Goal: Transaction & Acquisition: Purchase product/service

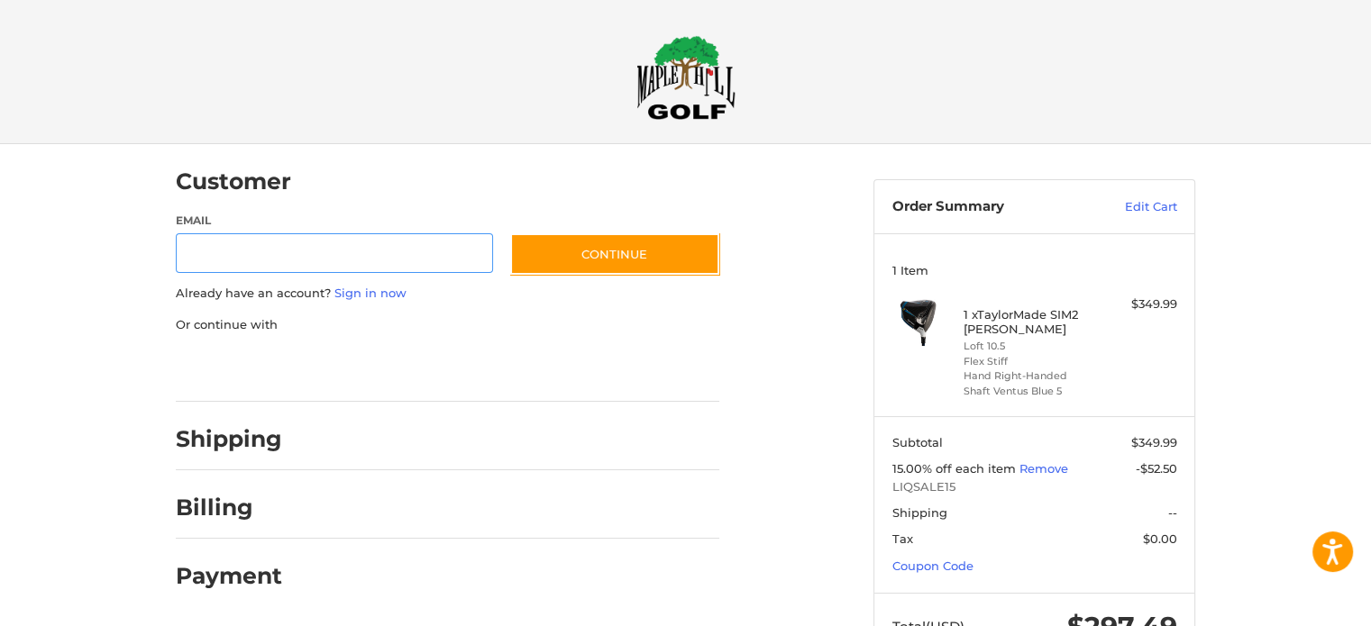
scroll to position [19, 0]
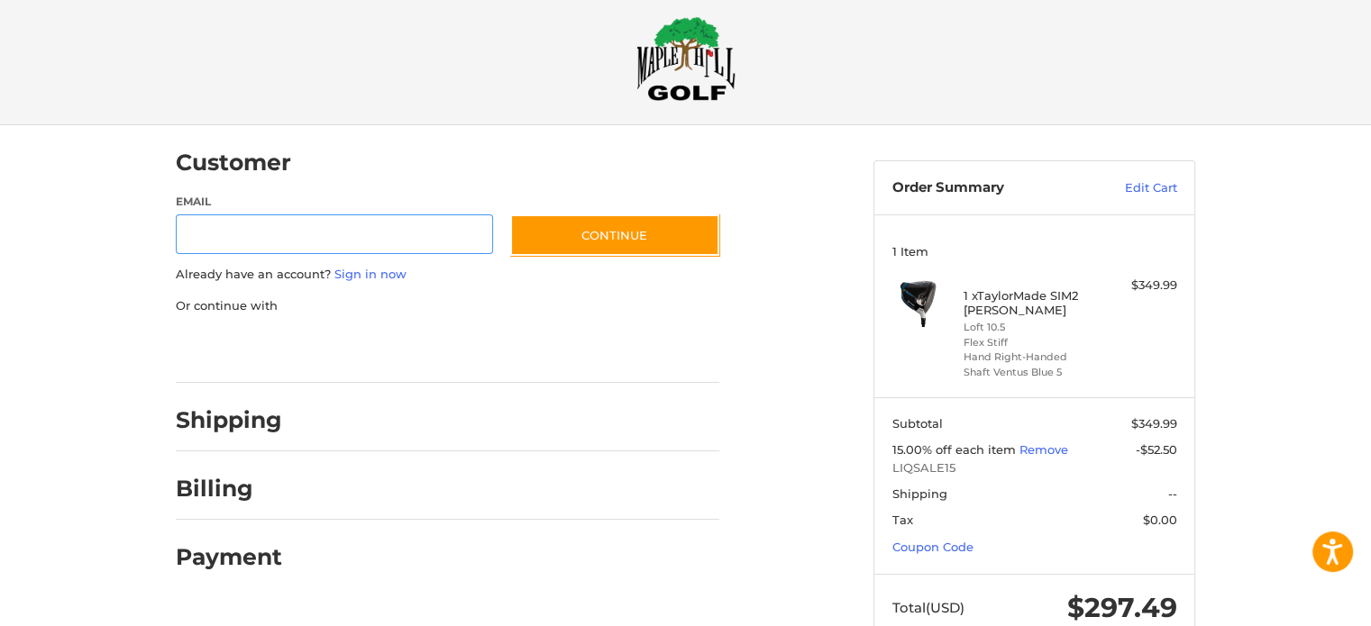
click at [342, 237] on input "Email" at bounding box center [334, 235] width 317 height 41
type input "**********"
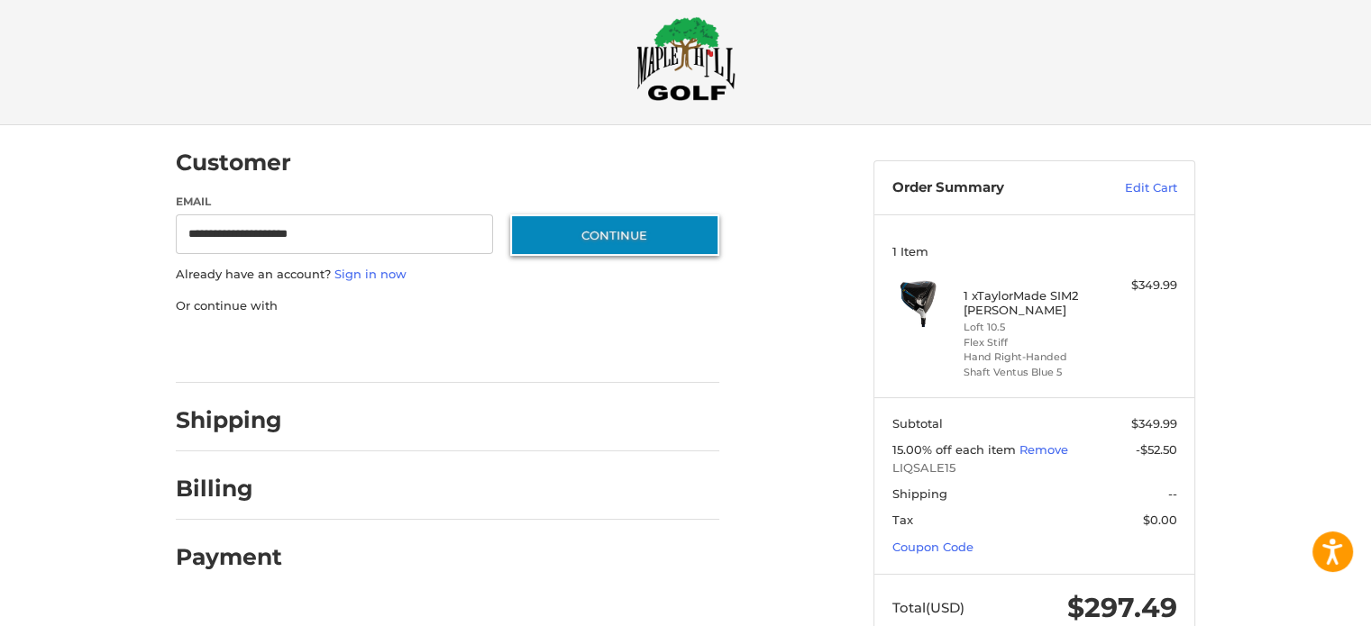
click at [610, 241] on button "Continue" at bounding box center [614, 235] width 209 height 41
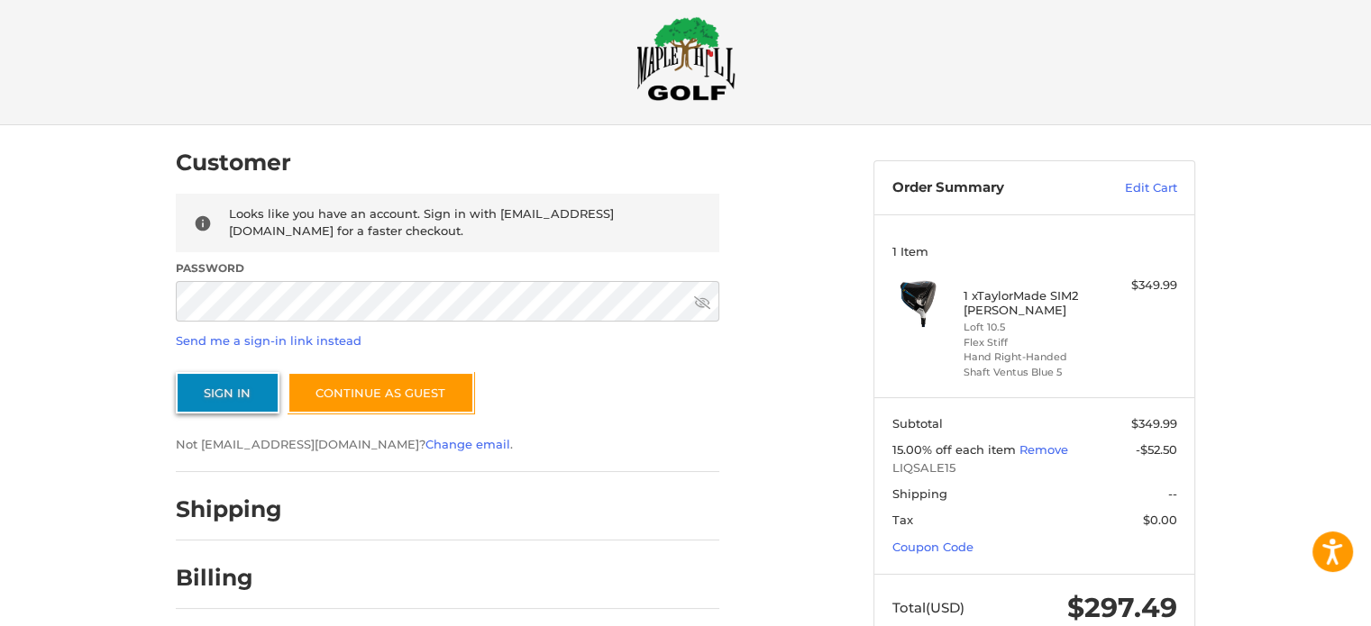
click at [236, 392] on button "Sign In" at bounding box center [228, 392] width 104 height 41
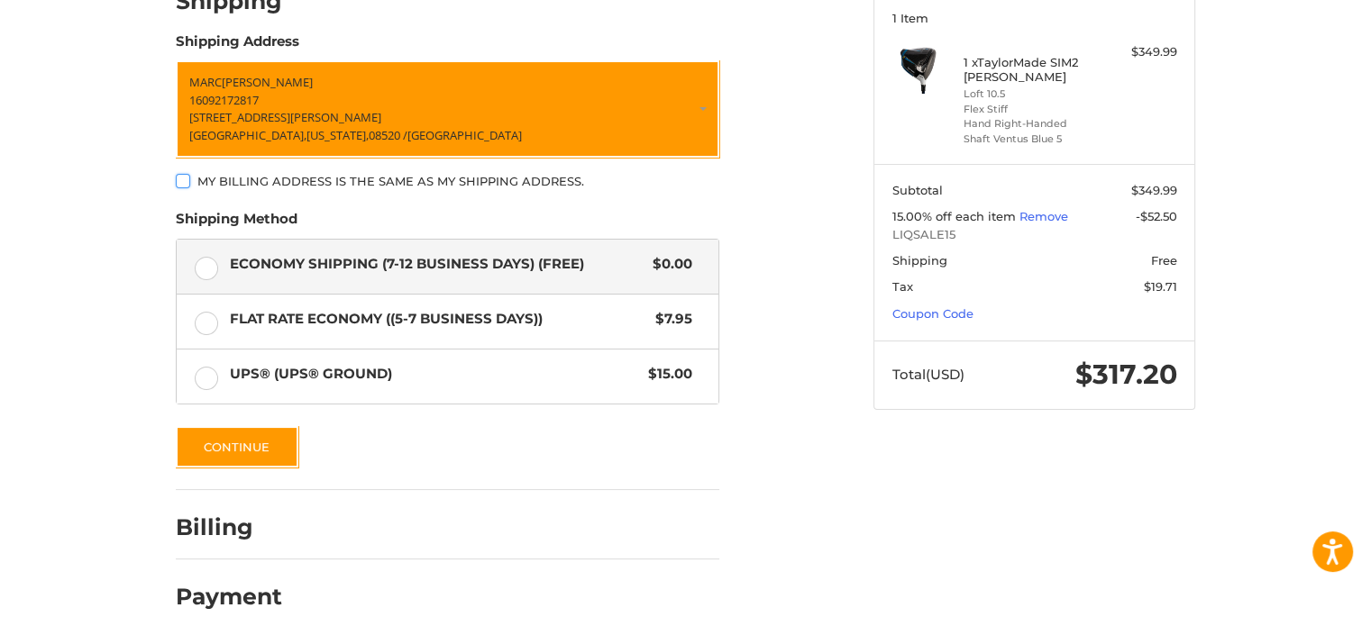
scroll to position [271, 0]
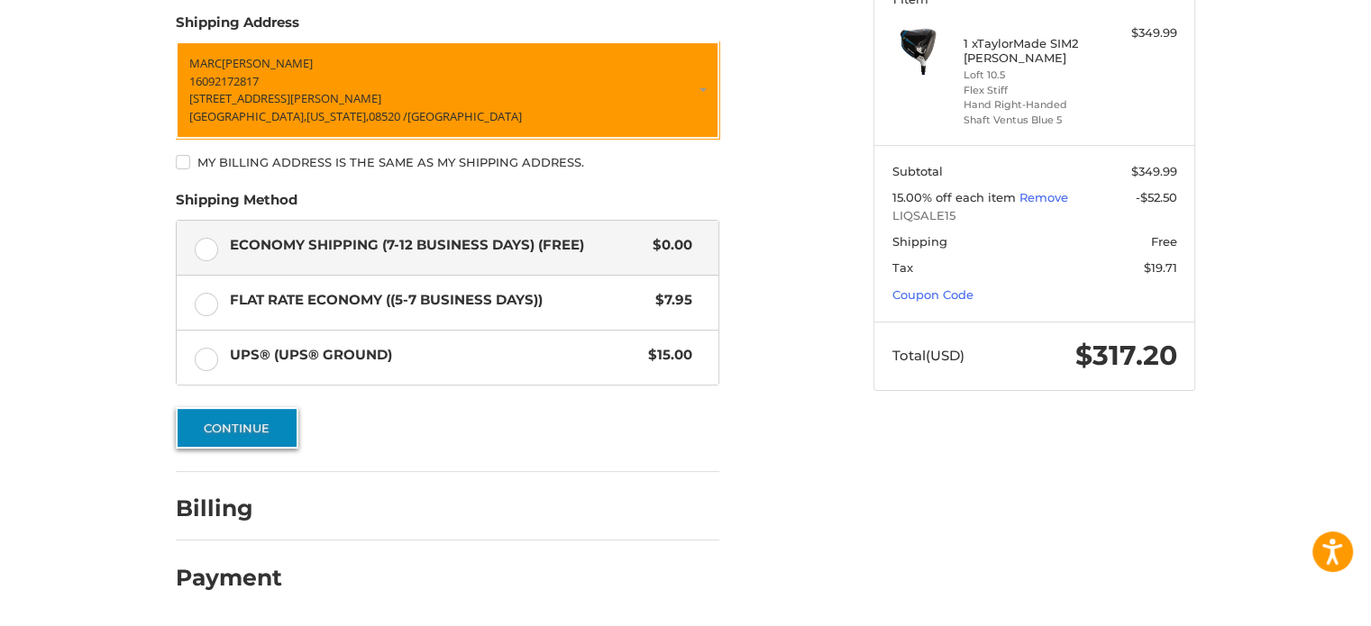
click at [278, 432] on button "Continue" at bounding box center [237, 427] width 123 height 41
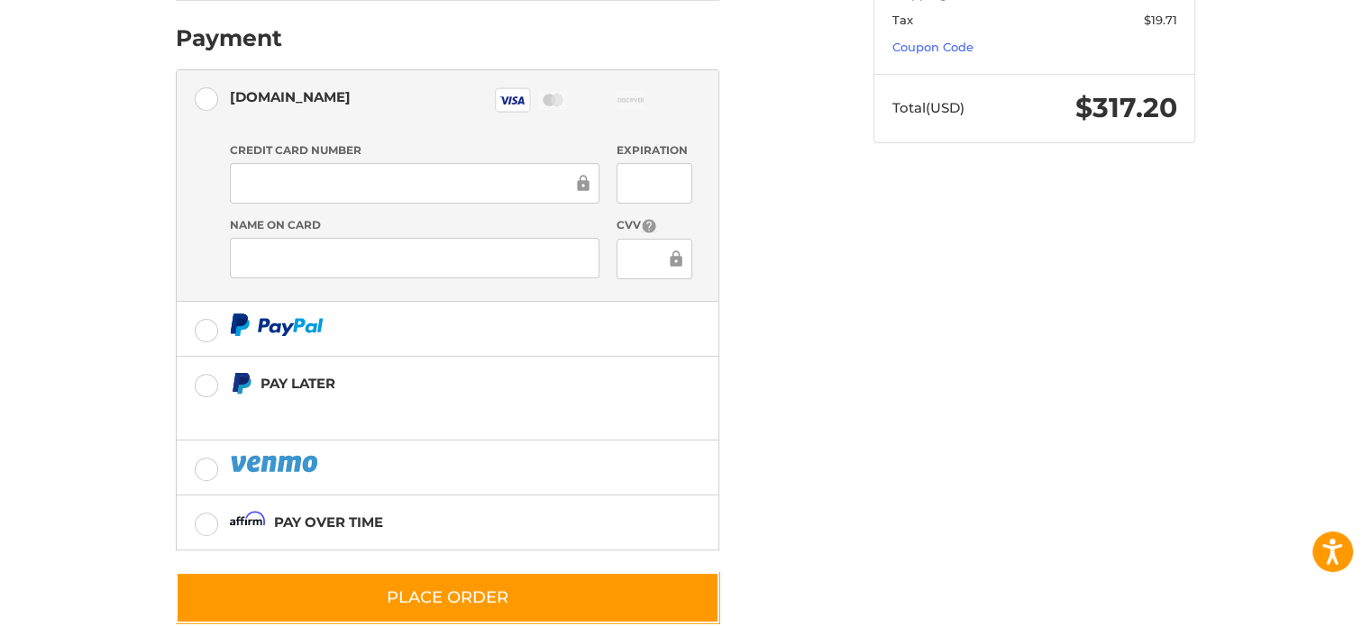
scroll to position [520, 0]
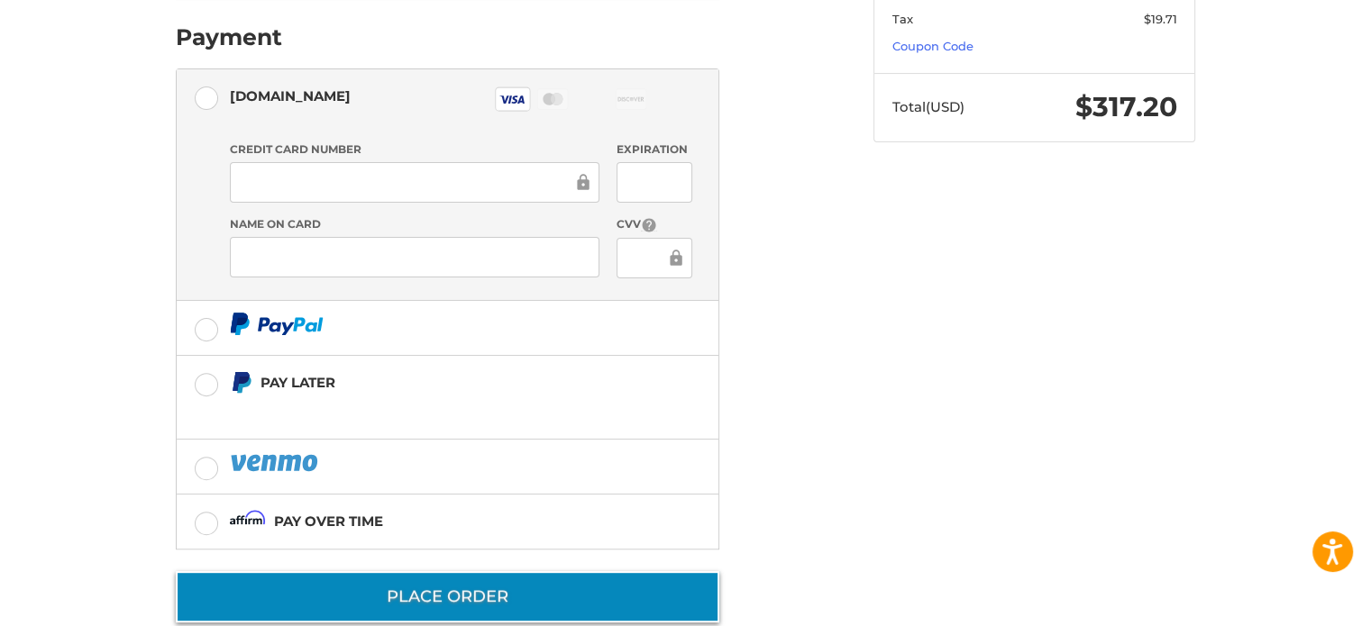
click at [611, 572] on button "Place Order" at bounding box center [448, 597] width 544 height 51
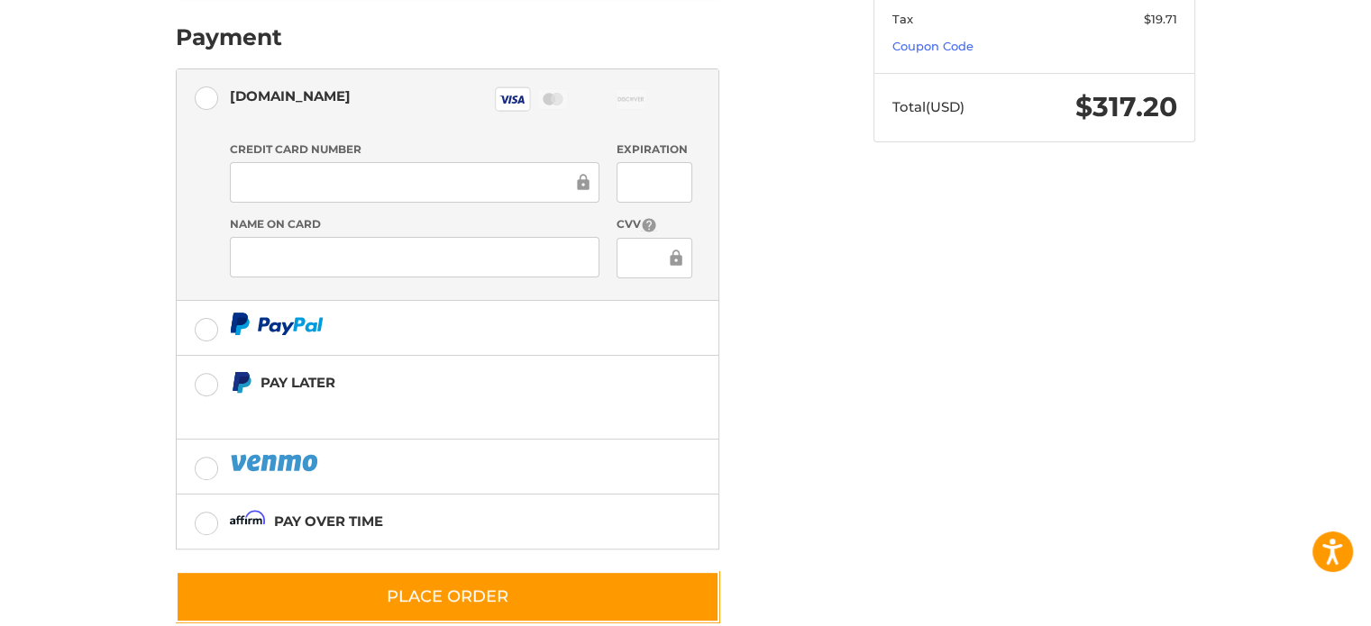
click at [1011, 234] on div "Customer [EMAIL_ADDRESS][DOMAIN_NAME] Sign Out Shipping [PERSON_NAME] 160921728…" at bounding box center [686, 143] width 1082 height 1038
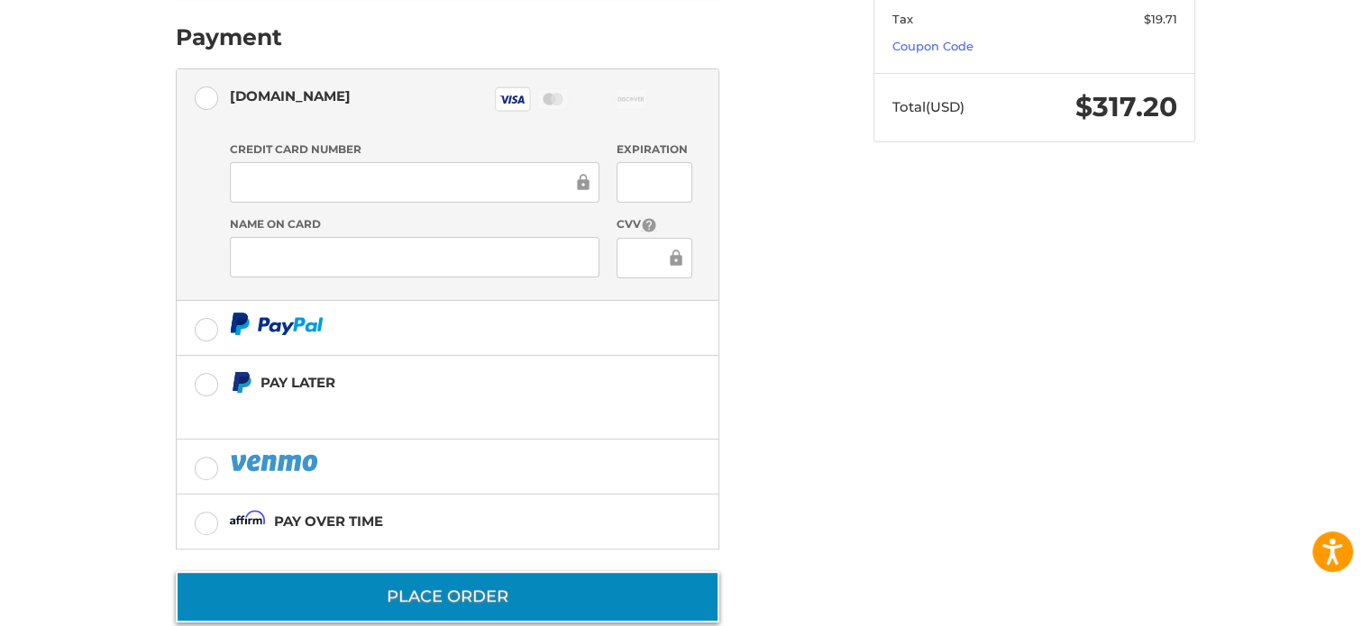
click at [603, 572] on button "Place Order" at bounding box center [448, 597] width 544 height 51
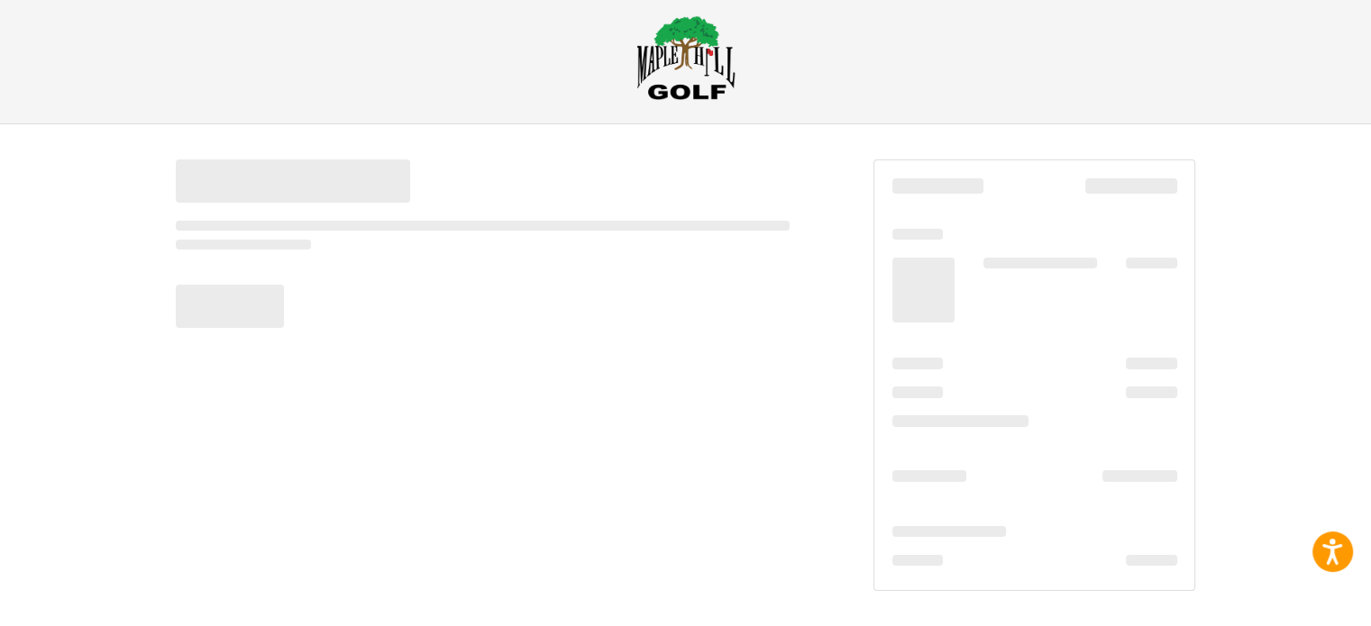
scroll to position [20, 0]
